Goal: Find specific page/section

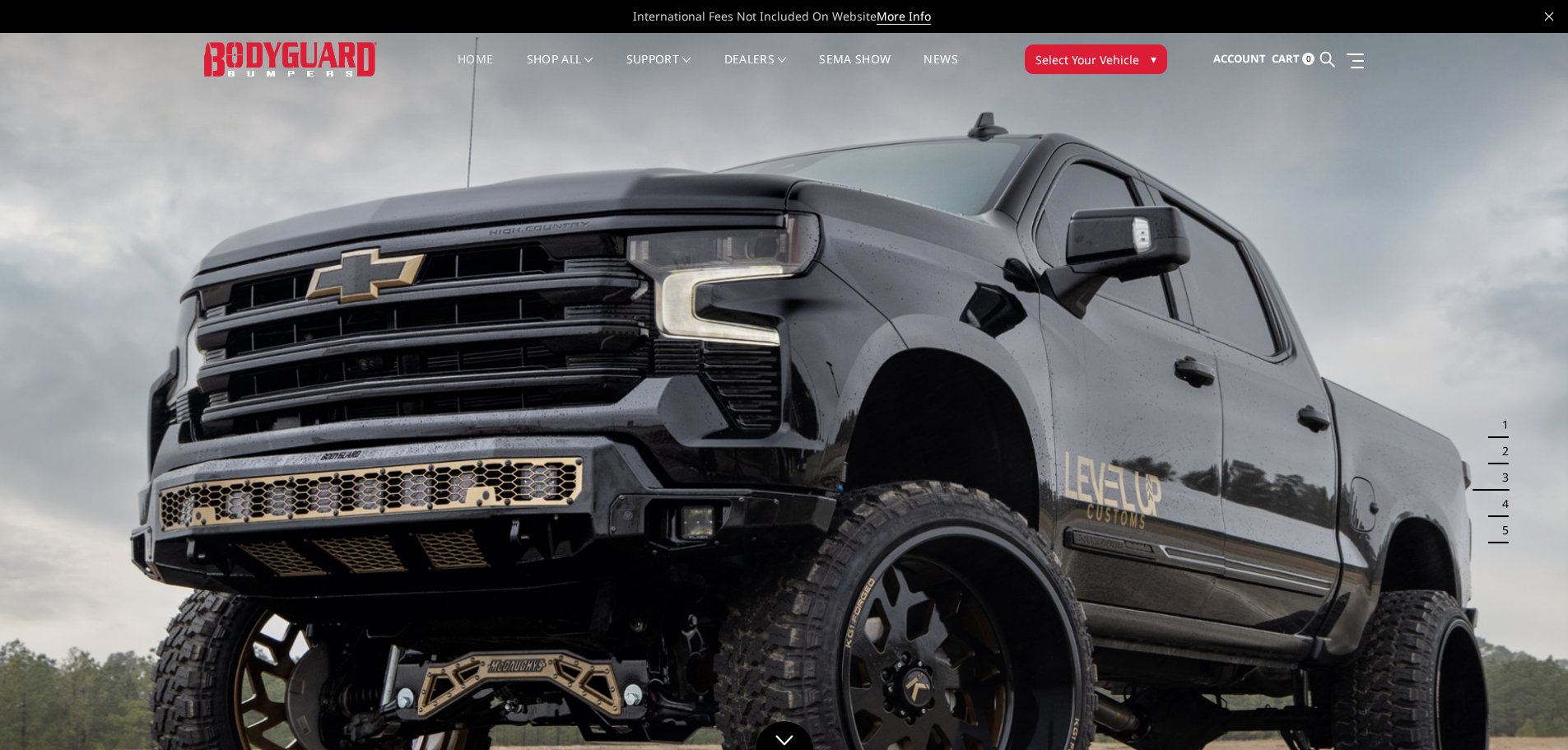
click at [1061, 46] on button "Select Your Vehicle ▾" at bounding box center [1096, 60] width 143 height 30
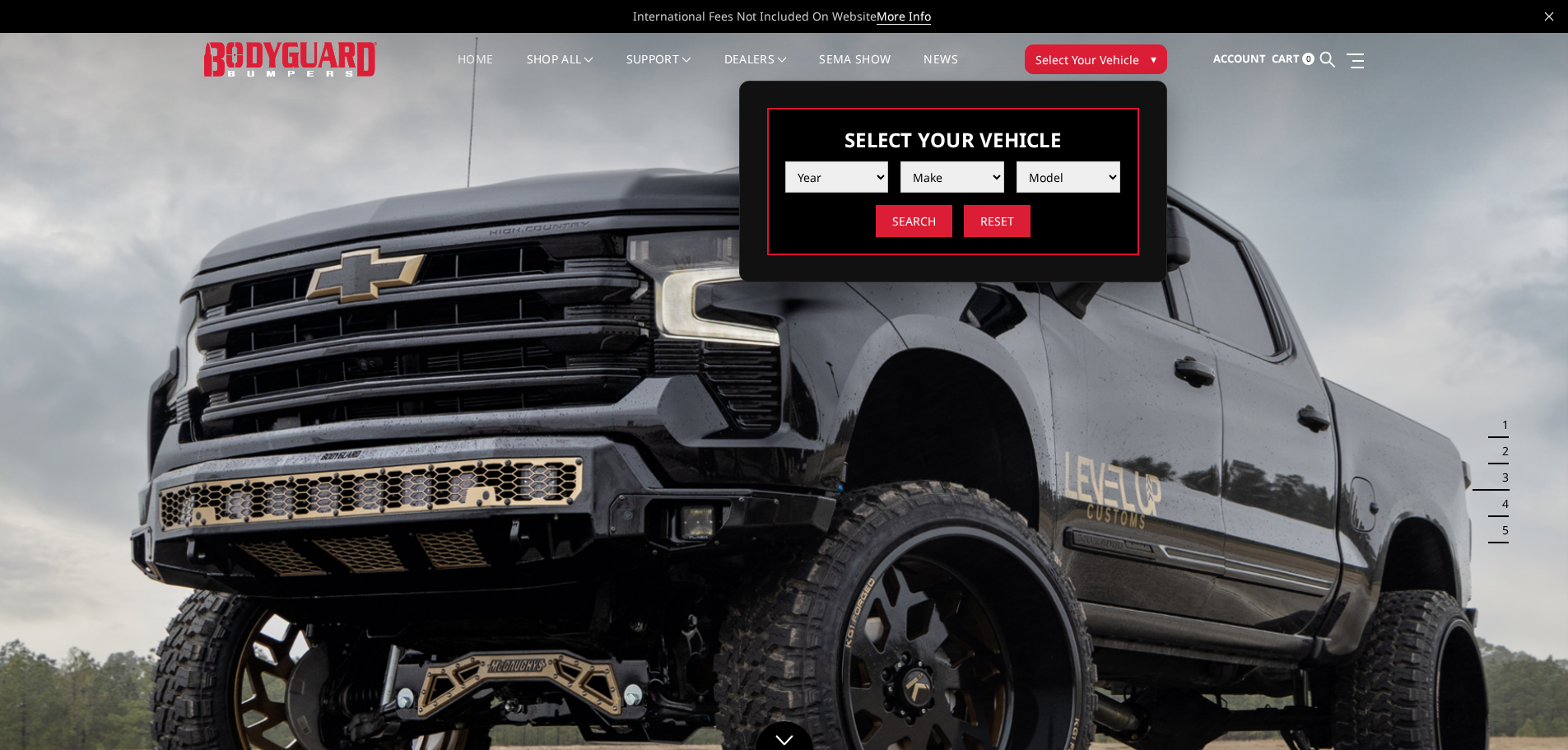
click at [868, 171] on select "Year [DATE] 2024 2023 2022 2021 2020 2019 2018 2017 2016 2015 2014 2013 2012 20…" at bounding box center [837, 177] width 103 height 32
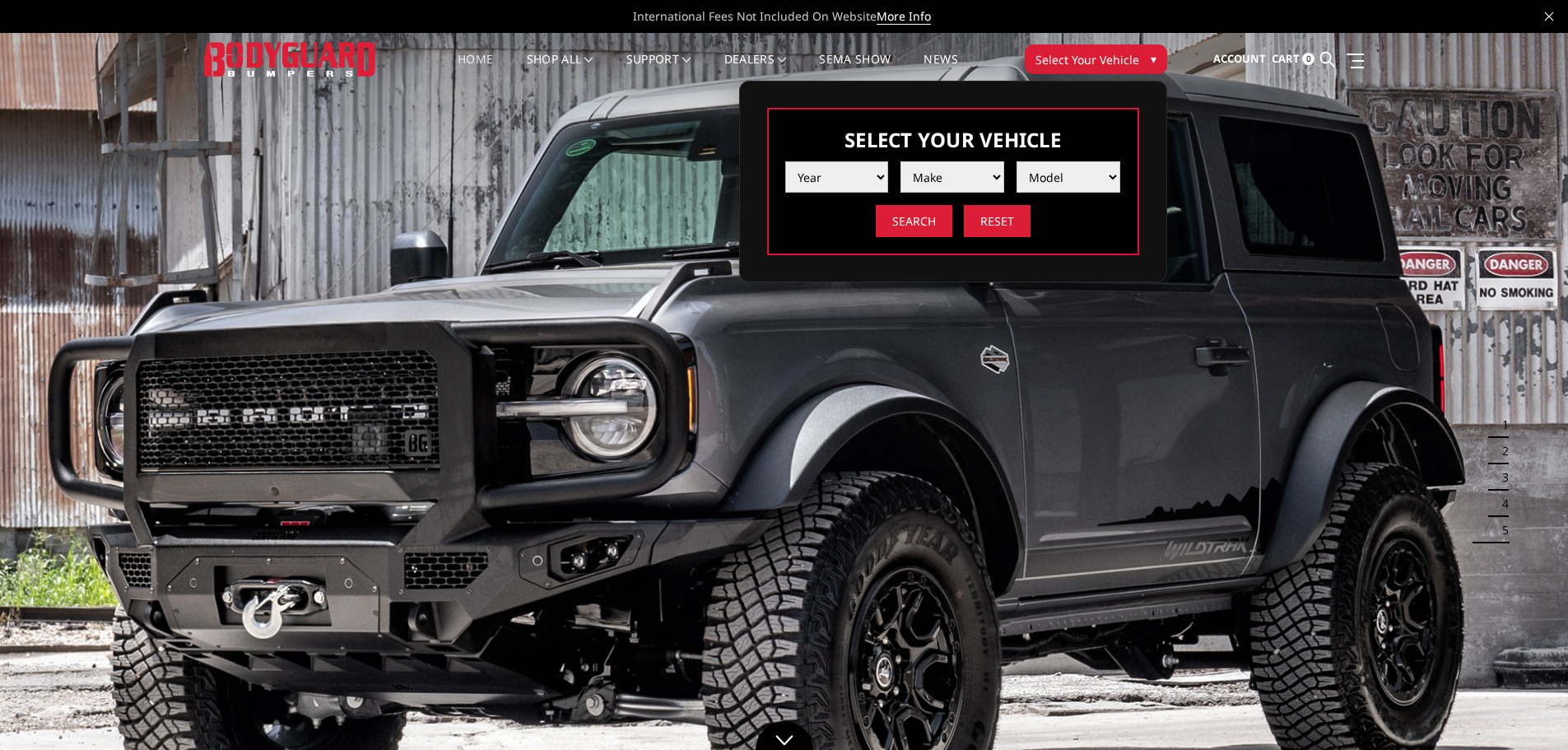
select select "yr_2013"
click at [785, 161] on select "Year [DATE] 2024 2023 2022 2021 2020 2019 2018 2017 2016 2015 2014 2013 2012 20…" at bounding box center [837, 177] width 103 height 32
click at [941, 174] on select "Make Chevrolet Ford GMC Ram Toyota" at bounding box center [952, 177] width 103 height 32
select select "mk_toyota"
click at [901, 161] on select "Make Chevrolet Ford GMC Ram Toyota" at bounding box center [952, 177] width 103 height 32
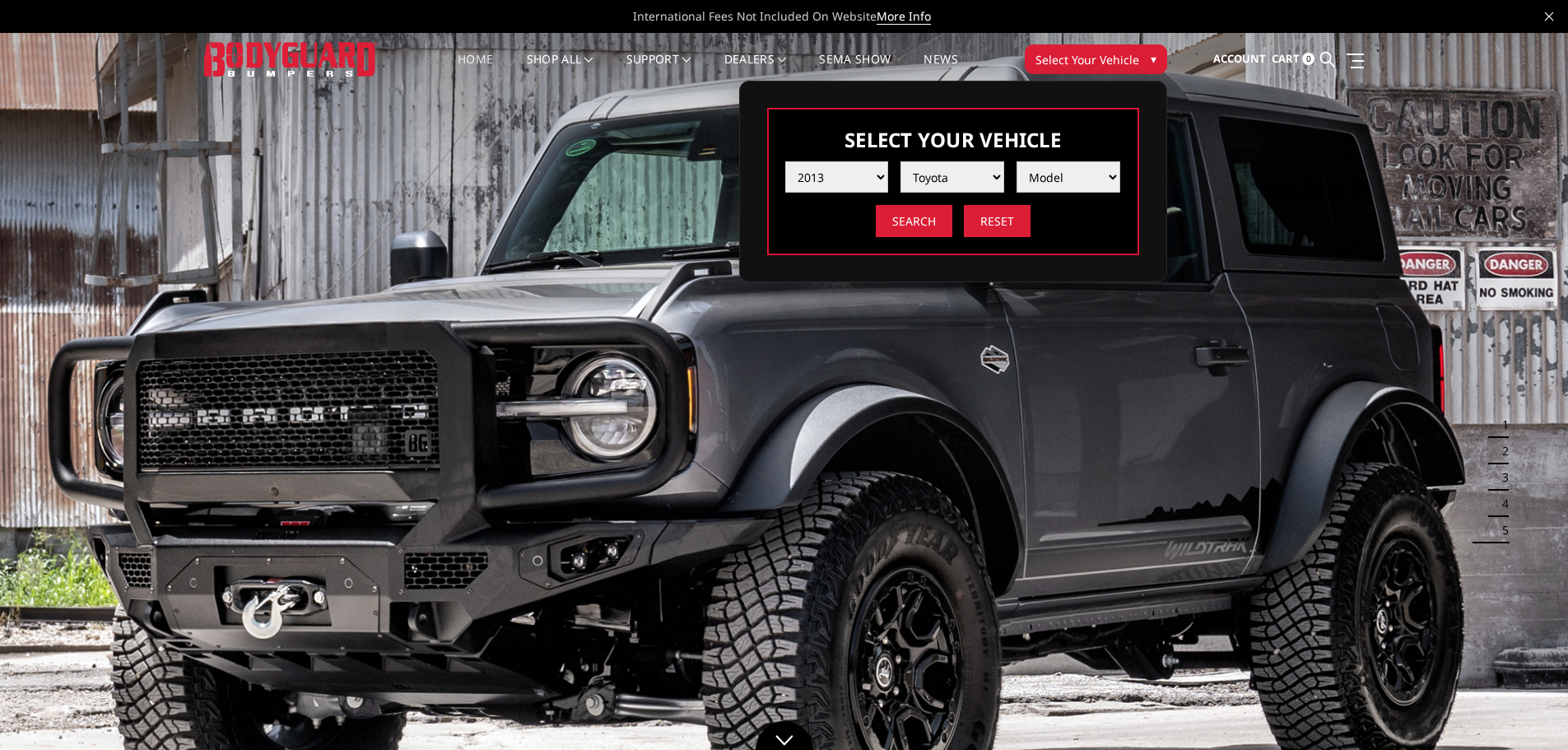
click at [1062, 183] on select "Model Tundra" at bounding box center [1068, 177] width 103 height 32
select select "md_tundra"
click at [1016, 161] on select "Model Tundra" at bounding box center [1068, 177] width 103 height 32
click at [901, 219] on input "Search" at bounding box center [914, 221] width 76 height 32
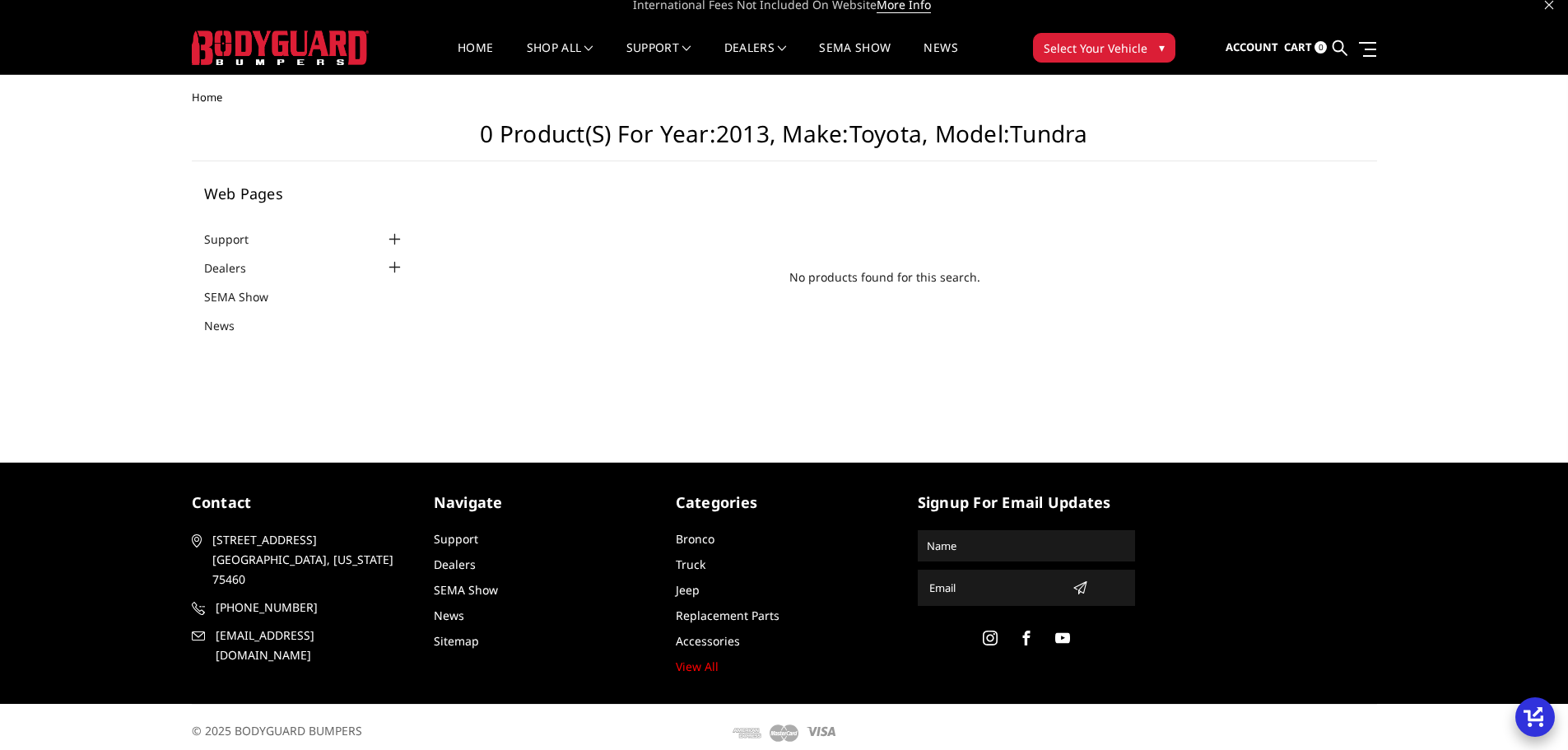
scroll to position [39, 0]
